Goal: Check status: Check status

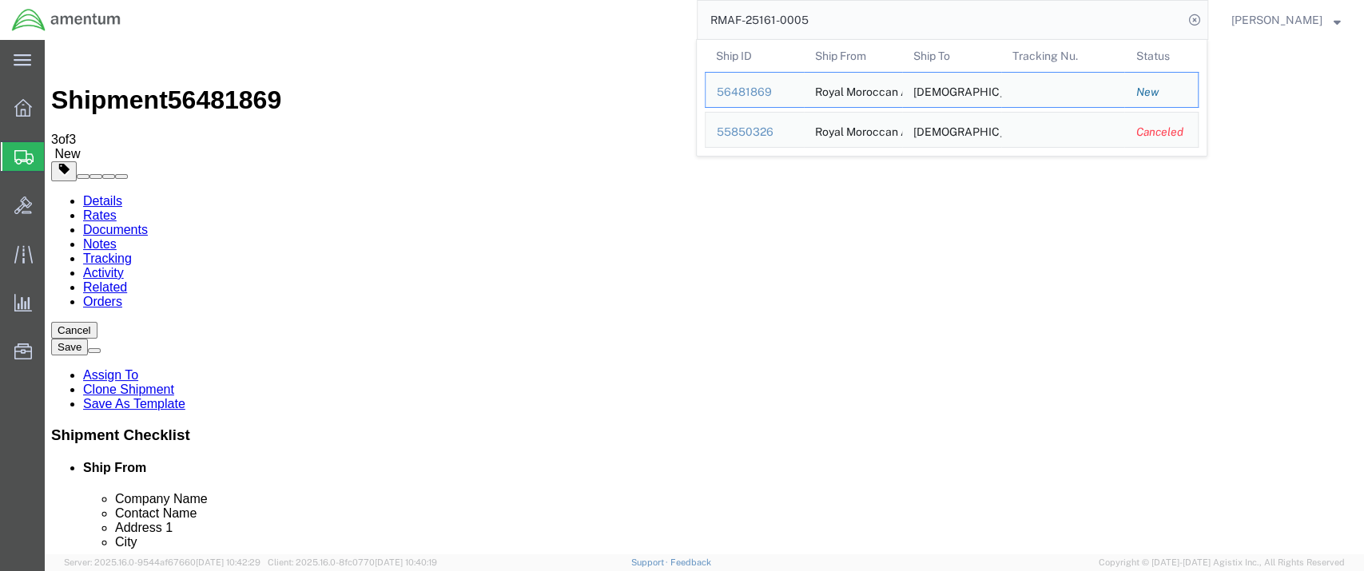
scroll to position [888, 0]
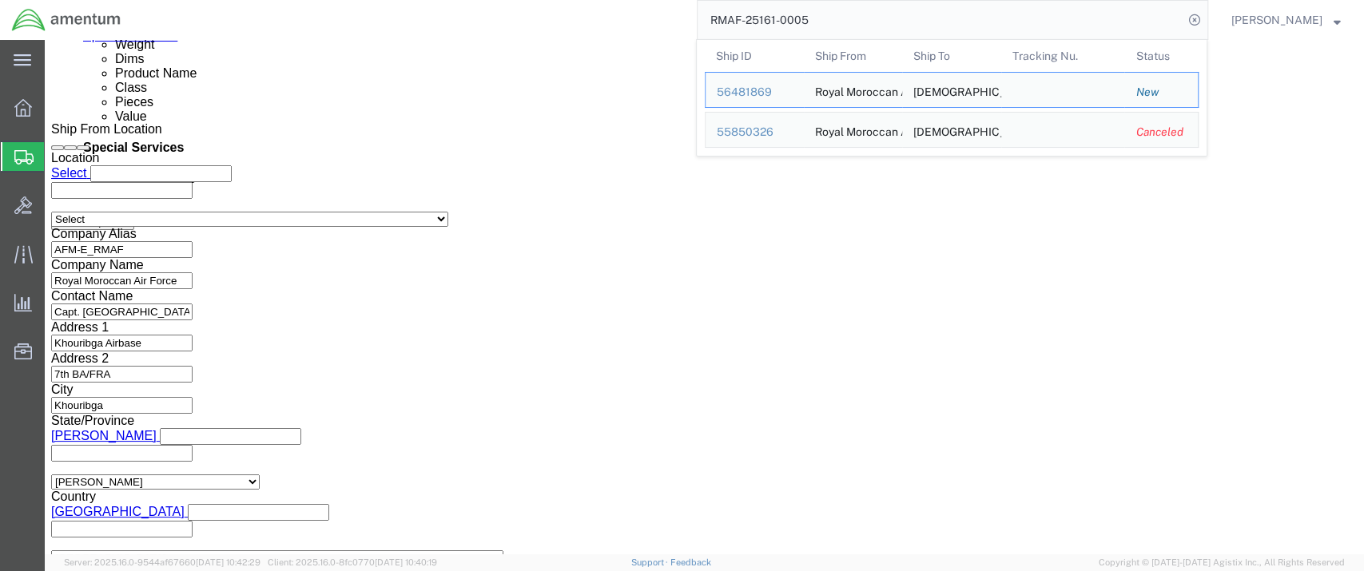
drag, startPoint x: 747, startPoint y: 23, endPoint x: 728, endPoint y: 24, distance: 19.2
click at [728, 24] on input "RMAF-25161-0005" at bounding box center [941, 20] width 486 height 38
paste input "AFMEHZ-25217-2190"
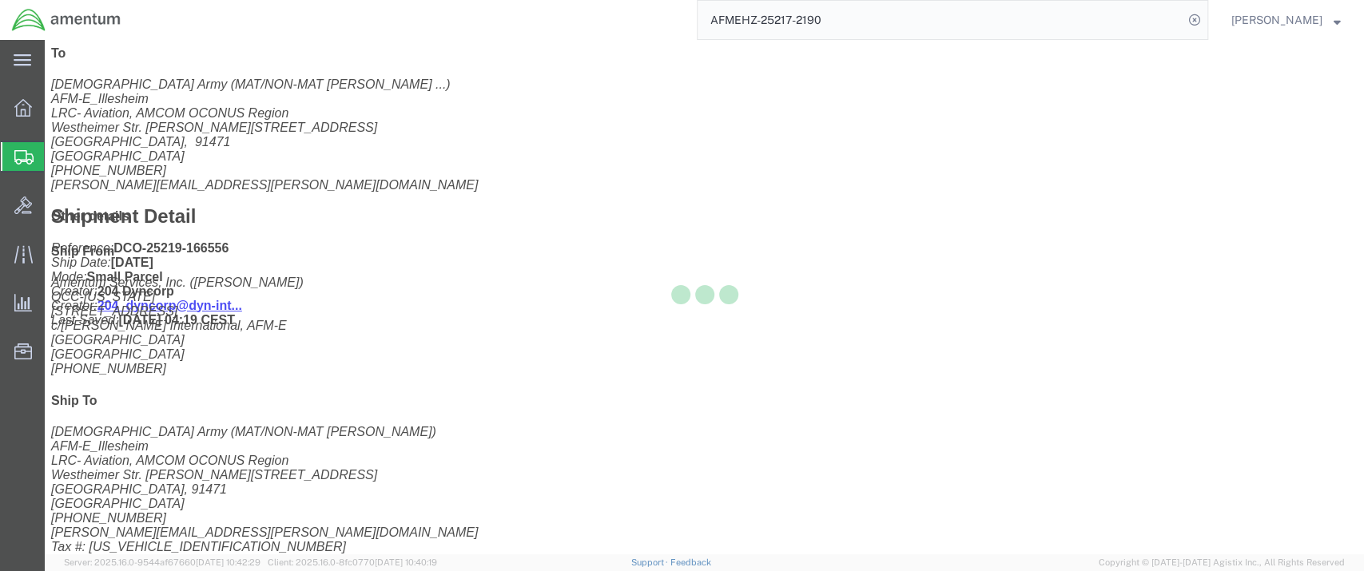
scroll to position [707, 0]
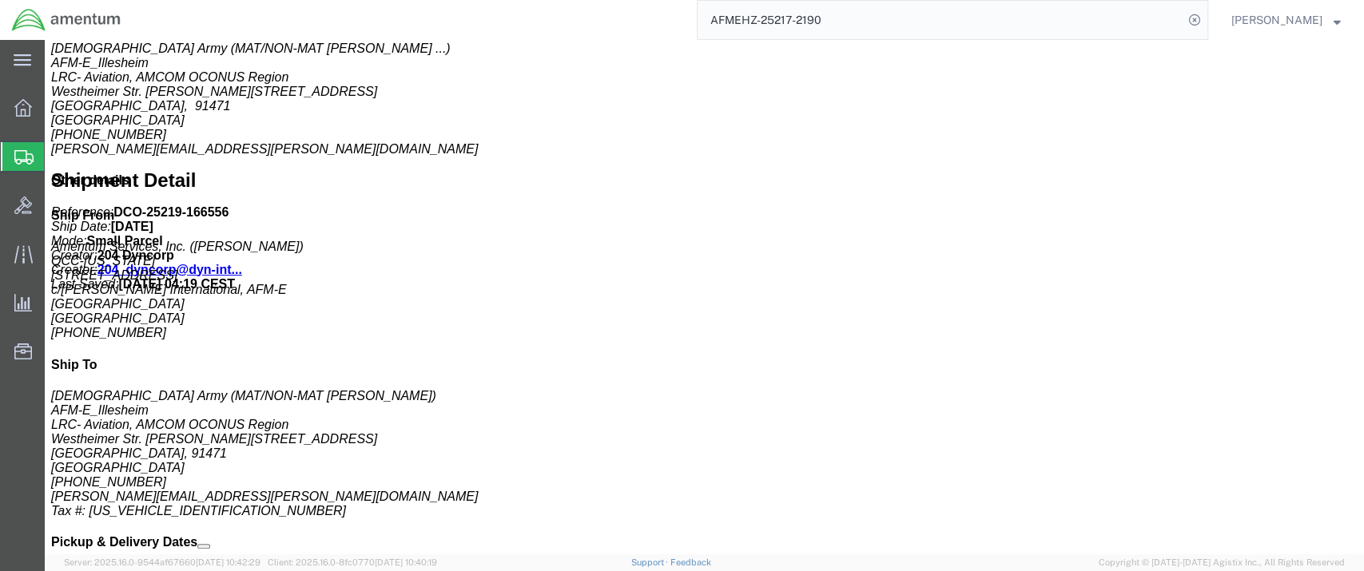
drag, startPoint x: 1167, startPoint y: 205, endPoint x: 1087, endPoint y: 202, distance: 80.8
click p "Tracking No: 391906805054 Carrier Name: FedEx Express FedEx Express Service Lev…"
copy b "391906805054"
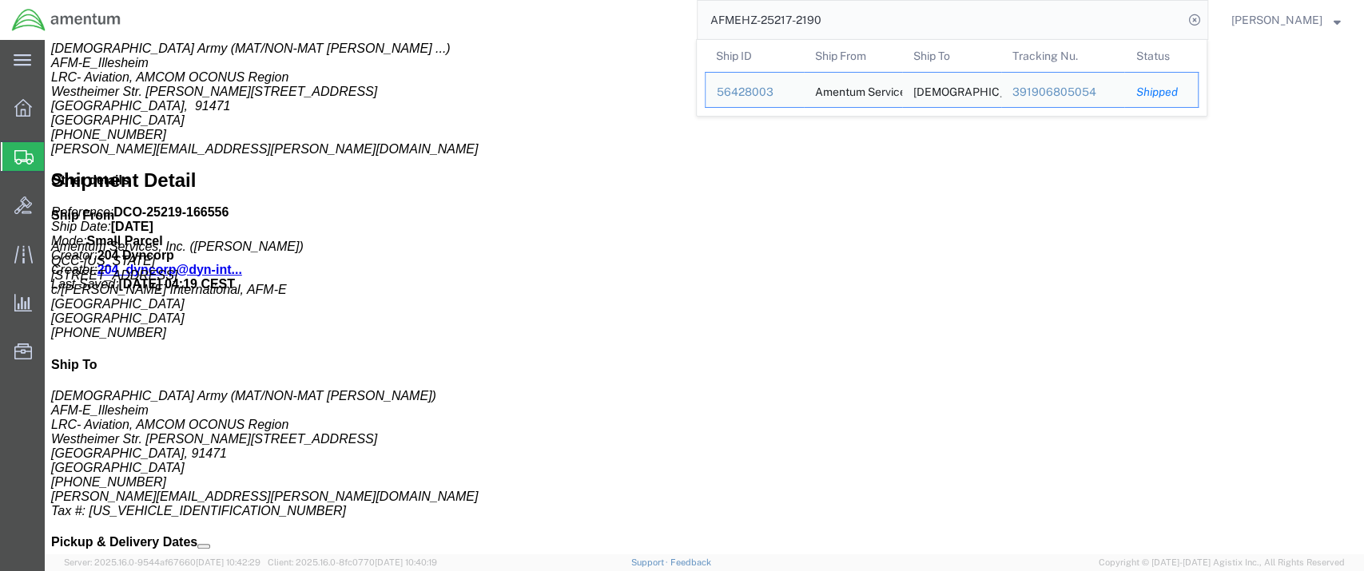
drag, startPoint x: 859, startPoint y: 19, endPoint x: 726, endPoint y: 20, distance: 132.6
click at [726, 20] on input "AFMEHZ-25217-2190" at bounding box center [941, 20] width 486 height 38
paste input "56109645"
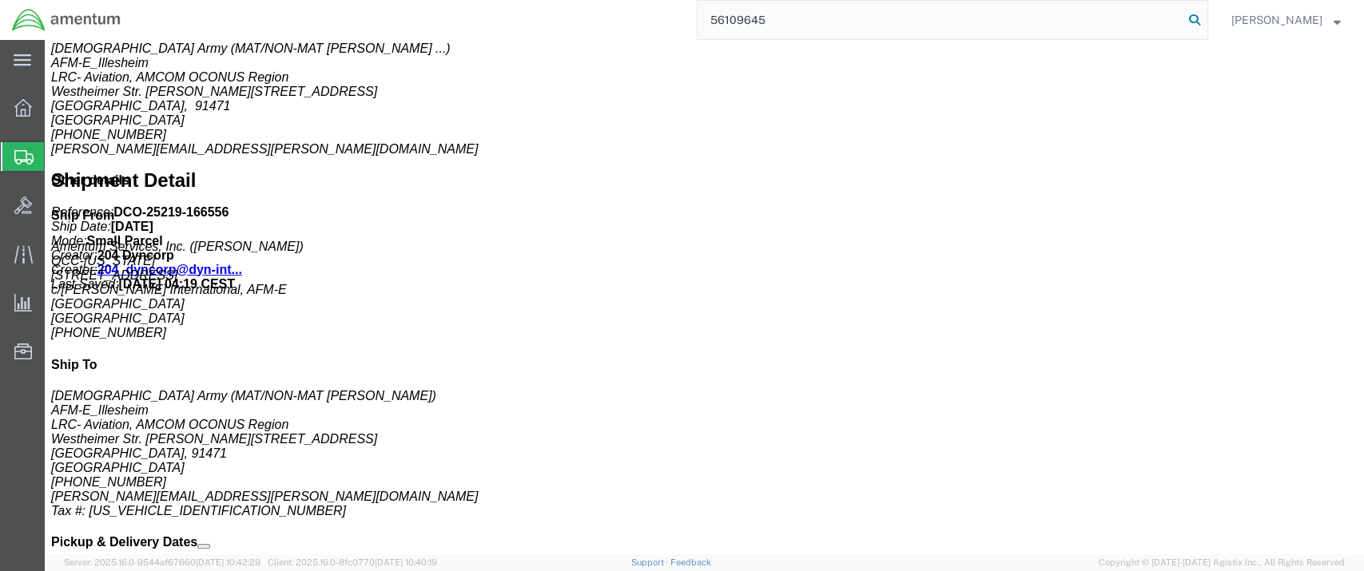
click at [1206, 19] on icon at bounding box center [1194, 20] width 22 height 22
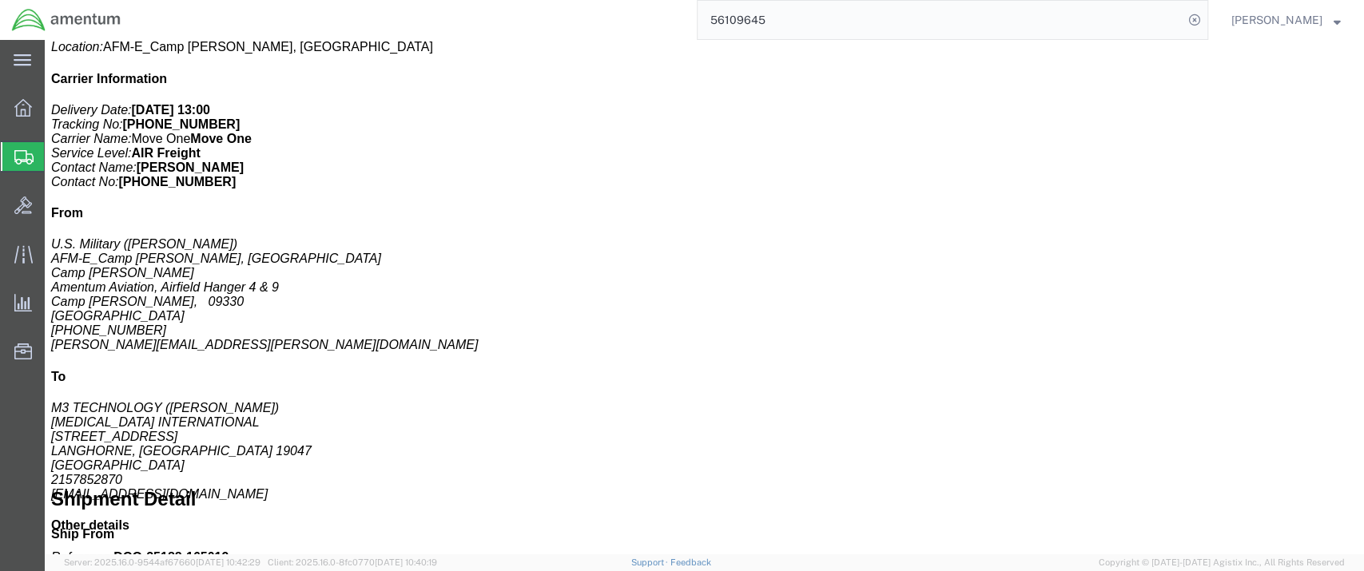
scroll to position [300, 0]
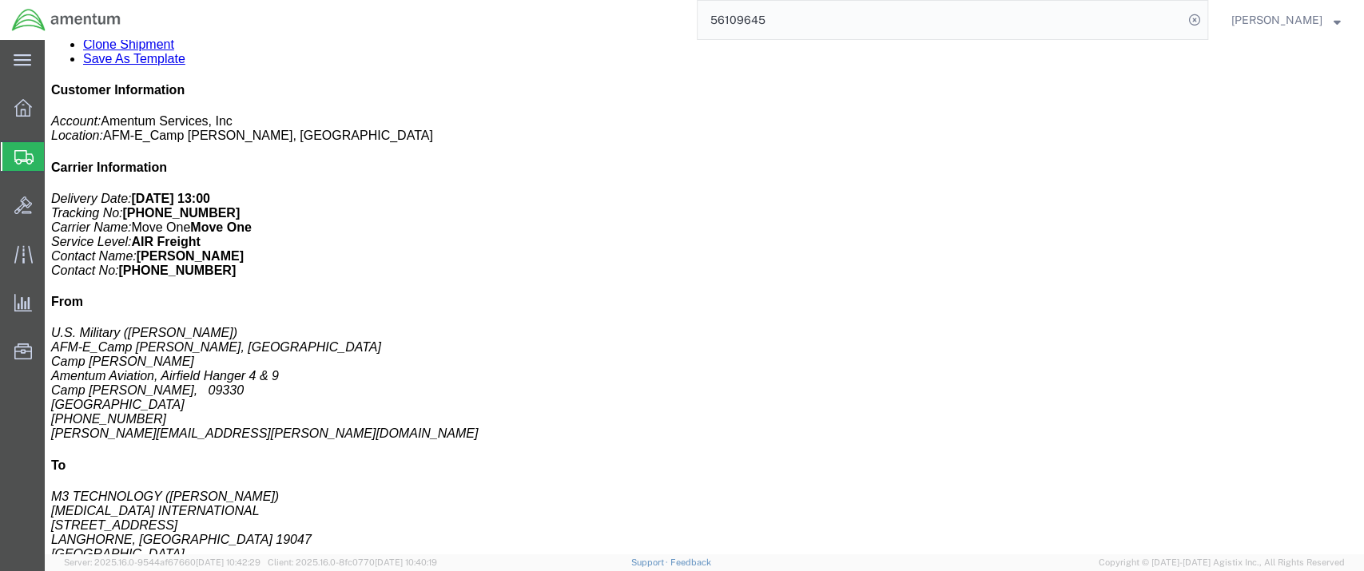
click link "Rates"
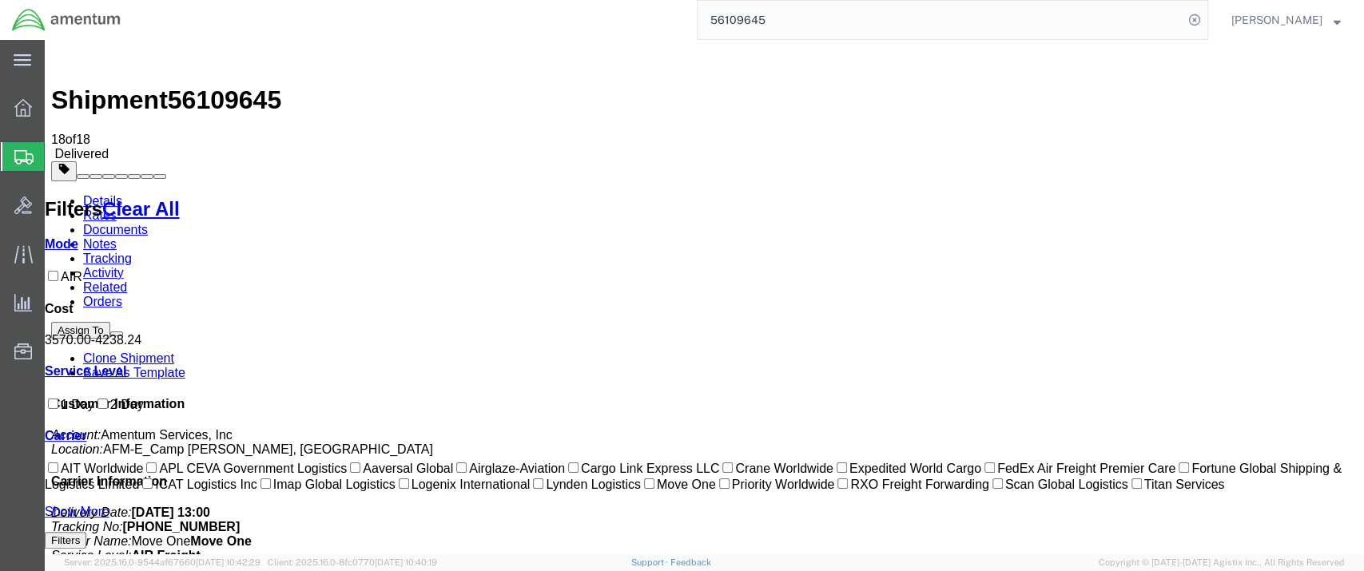
click at [117, 237] on link "Notes" at bounding box center [100, 244] width 34 height 14
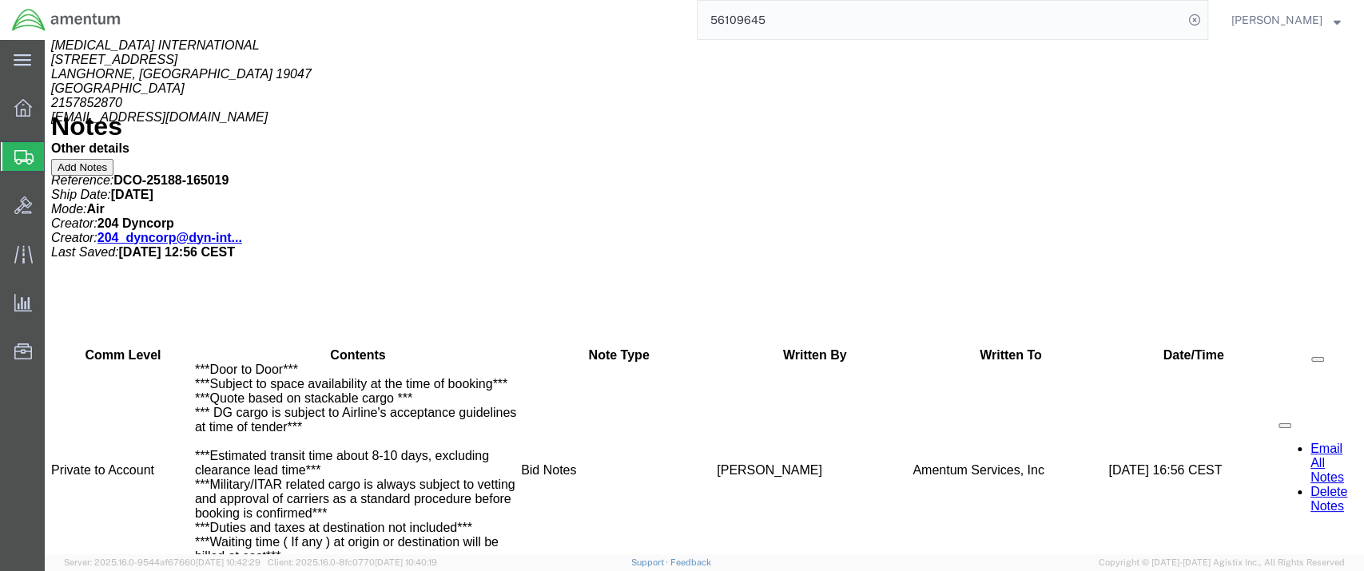
scroll to position [553, 0]
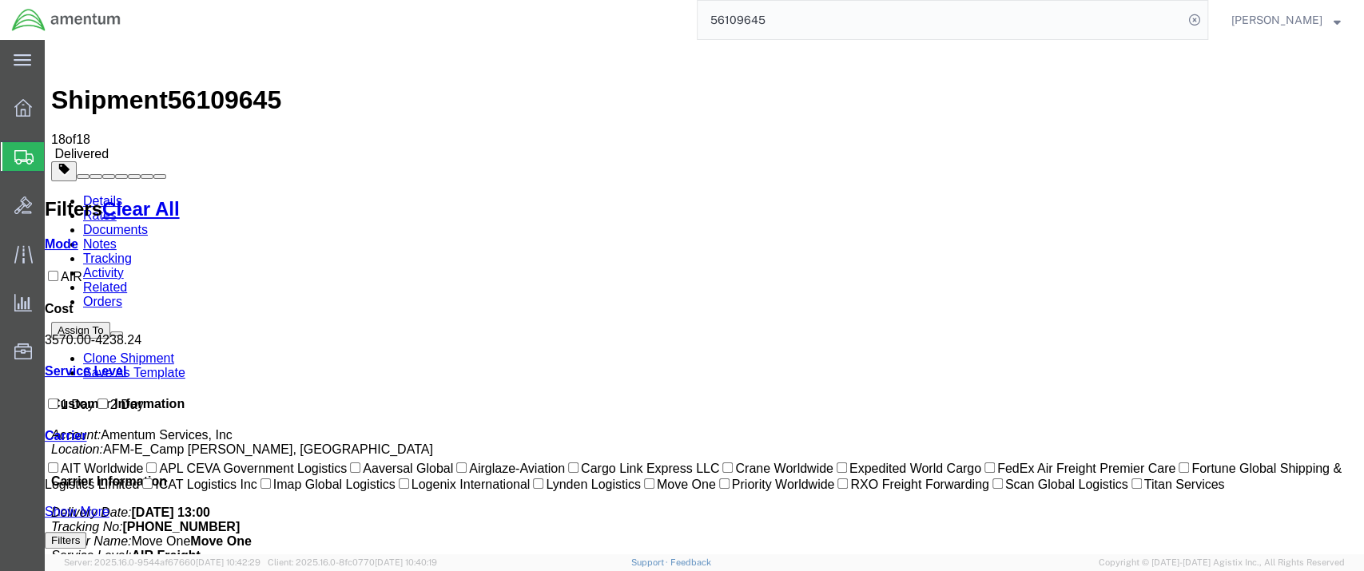
drag, startPoint x: 635, startPoint y: 222, endPoint x: 695, endPoint y: 221, distance: 59.9
drag, startPoint x: 706, startPoint y: 222, endPoint x: 638, endPoint y: 223, distance: 68.7
copy b "3,570.00 USD"
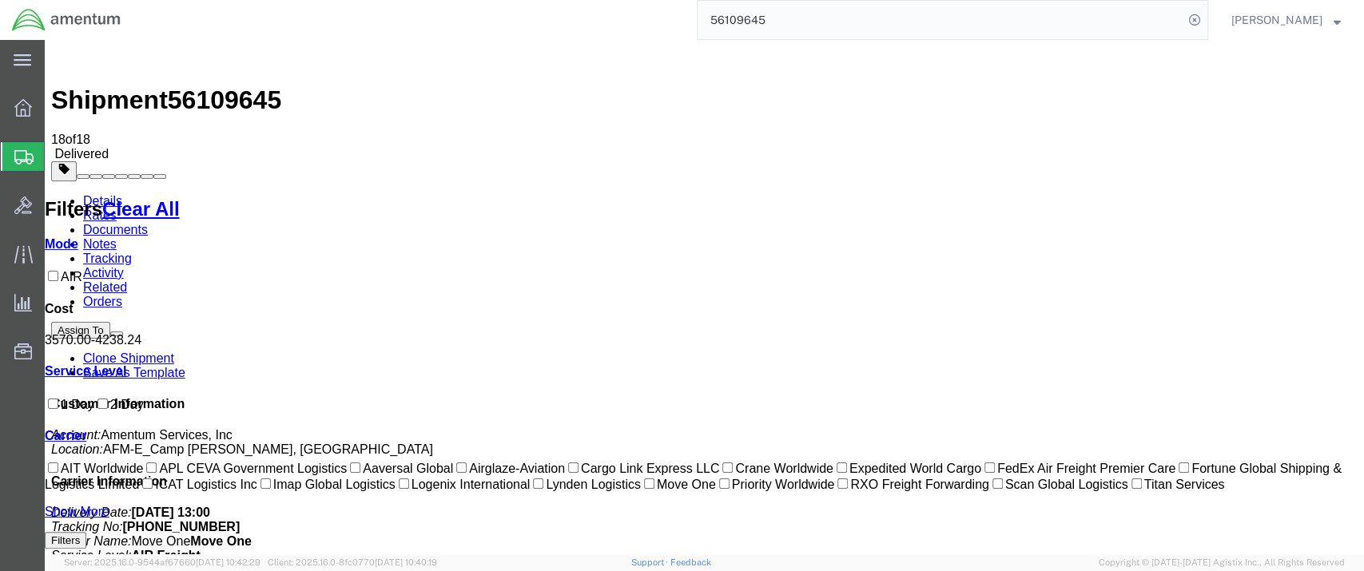
copy b "3,570.00 USD"
click at [793, 18] on input "56109645" at bounding box center [941, 20] width 486 height 38
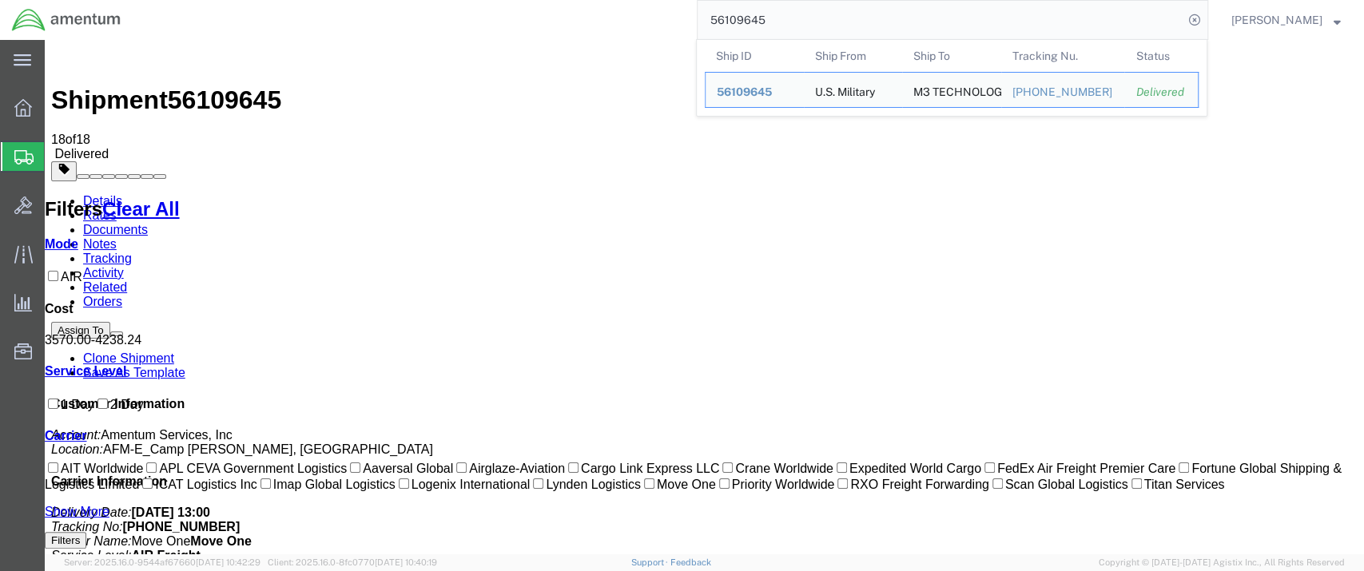
drag, startPoint x: 799, startPoint y: 18, endPoint x: 698, endPoint y: 22, distance: 100.8
click at [700, 22] on div "56109645 Ship ID Ship From Ship To Tracking Nu. Status Ship ID 56109645 Ship Fr…" at bounding box center [670, 20] width 1075 height 40
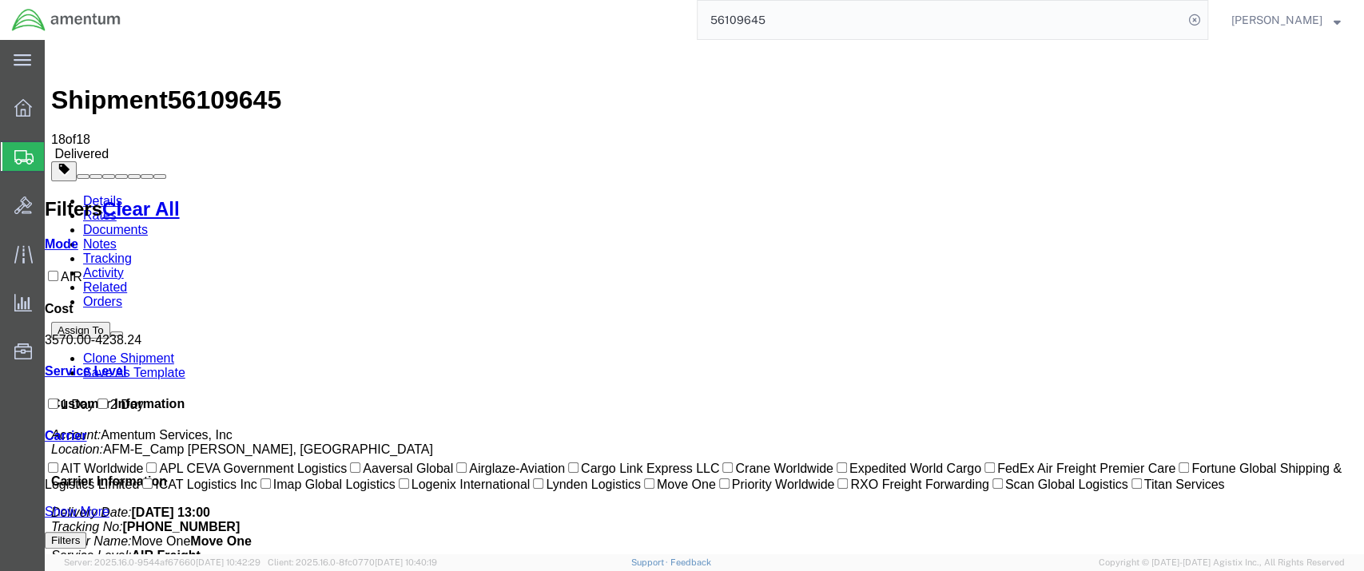
paste input "391906805054"
type input "391906805054"
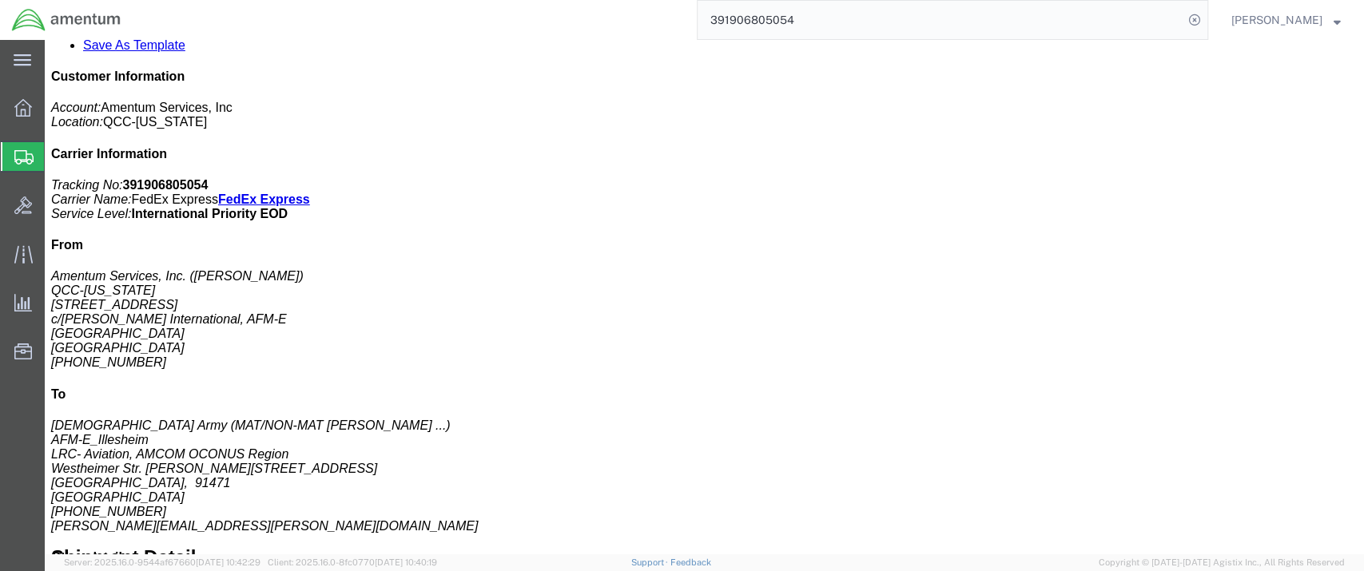
scroll to position [443, 0]
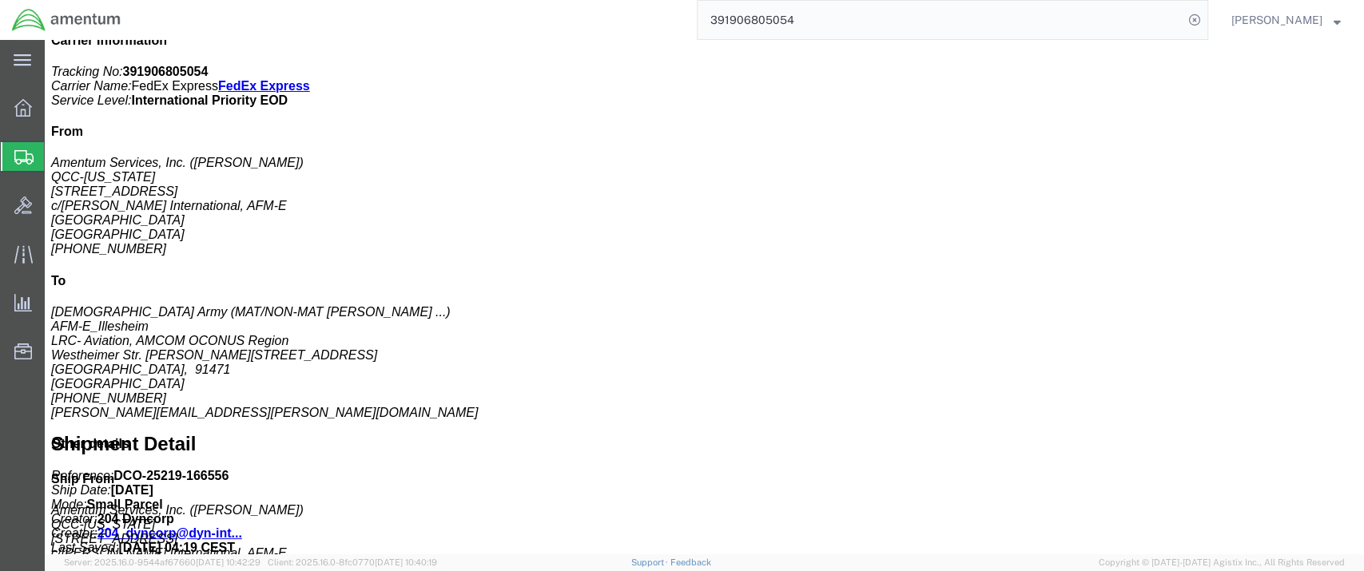
drag, startPoint x: 99, startPoint y: 241, endPoint x: 38, endPoint y: 227, distance: 62.4
click div "PASA JELL 107, 1QT, BT Pieces: 2.00 Quart, [GEOGRAPHIC_DATA] liquid Total value…"
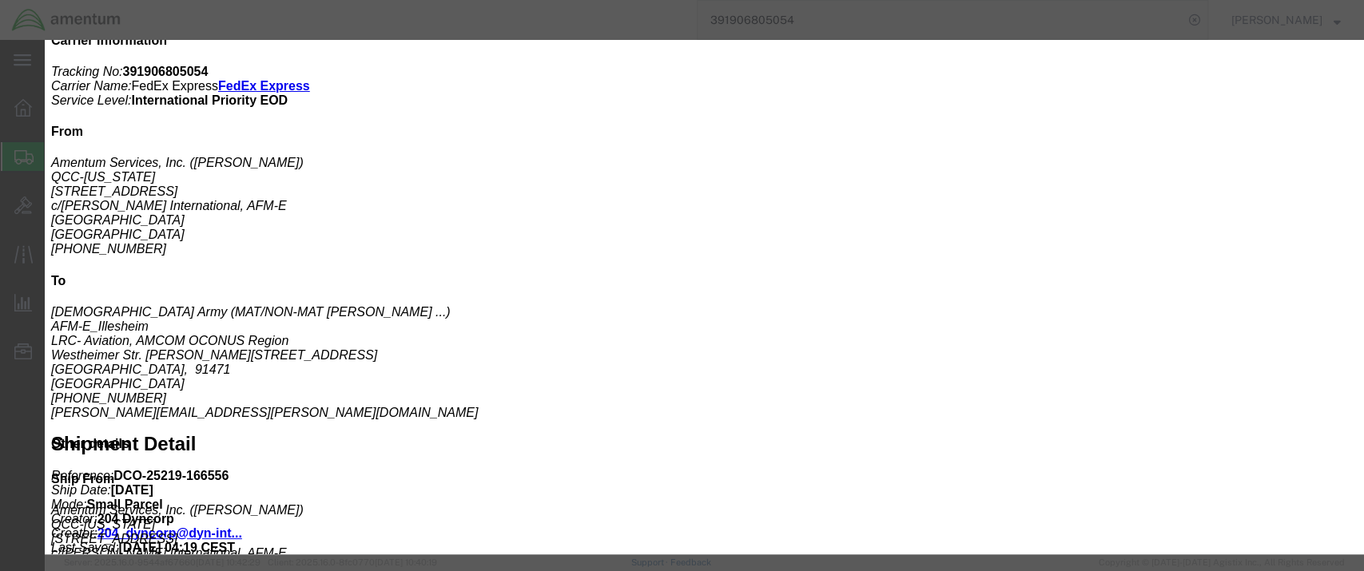
drag, startPoint x: 309, startPoint y: 70, endPoint x: 391, endPoint y: 74, distance: 81.6
click div "Product Name: PASA JELL 107, 1QT, BT Description: PASA JELL 107, 1QT, BT"
copy b "PASA JELL 107"
click icon "button"
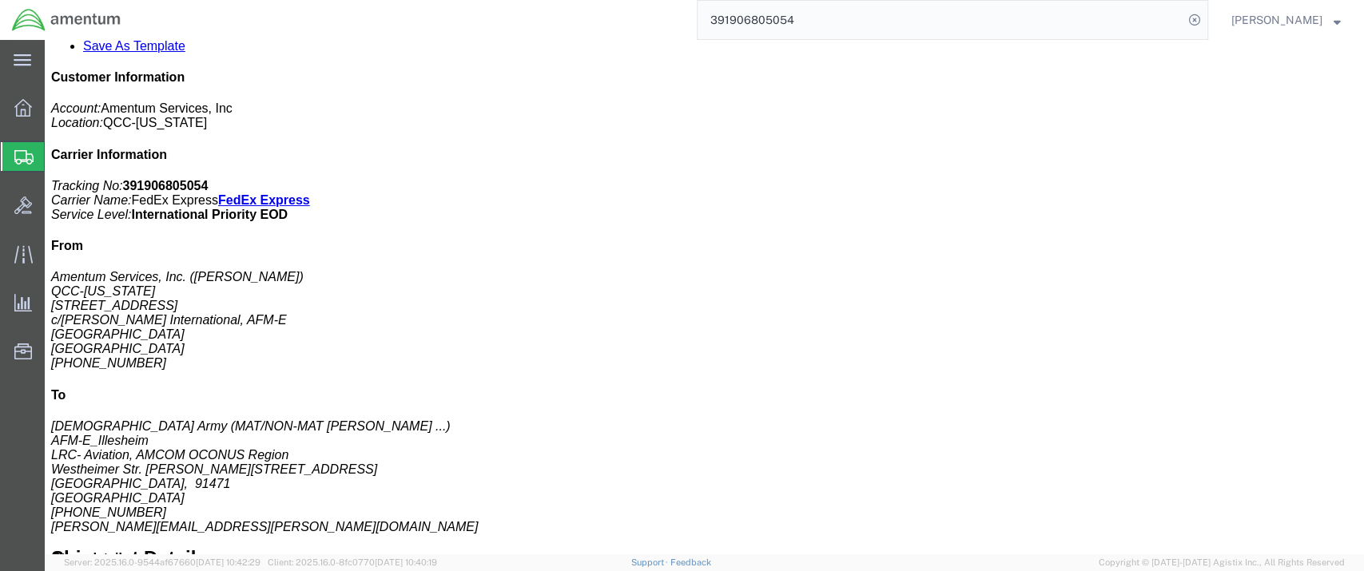
scroll to position [355, 0]
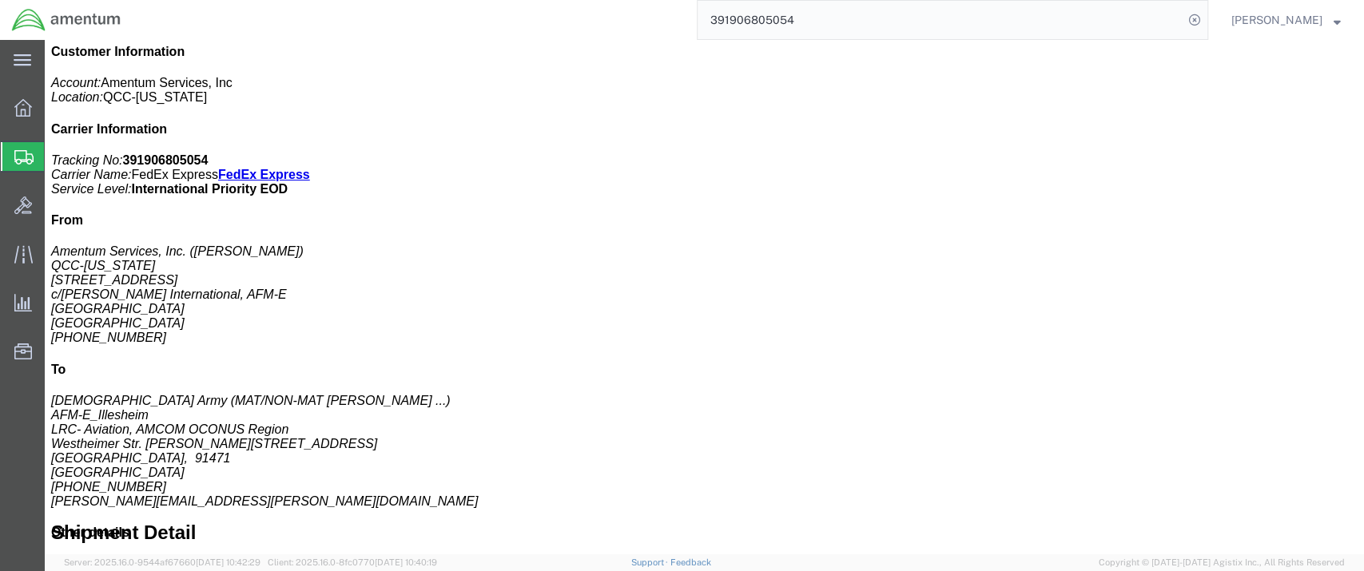
click div "PASA JELL 107, 1QT, BT Pieces: 2.00 Quart, [GEOGRAPHIC_DATA] liquid Total value…"
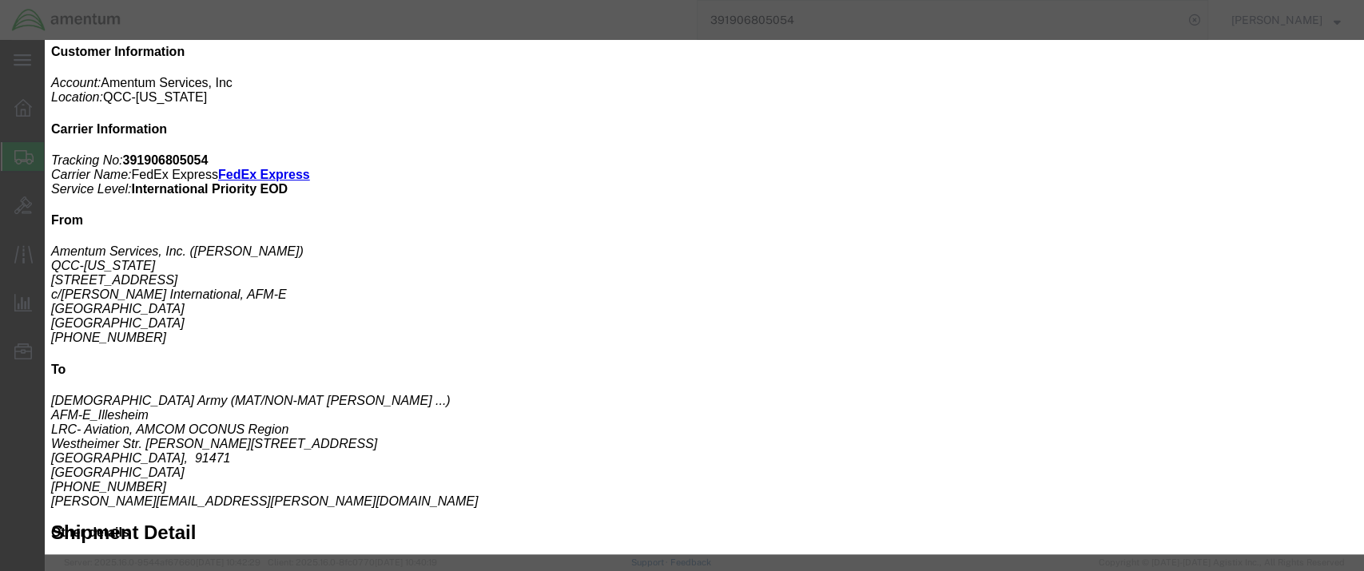
drag, startPoint x: 312, startPoint y: 73, endPoint x: 392, endPoint y: 70, distance: 79.9
click b "PASA JELL 107, 1QT, BT"
copy b "PASA JELL 107"
